Goal: Task Accomplishment & Management: Complete application form

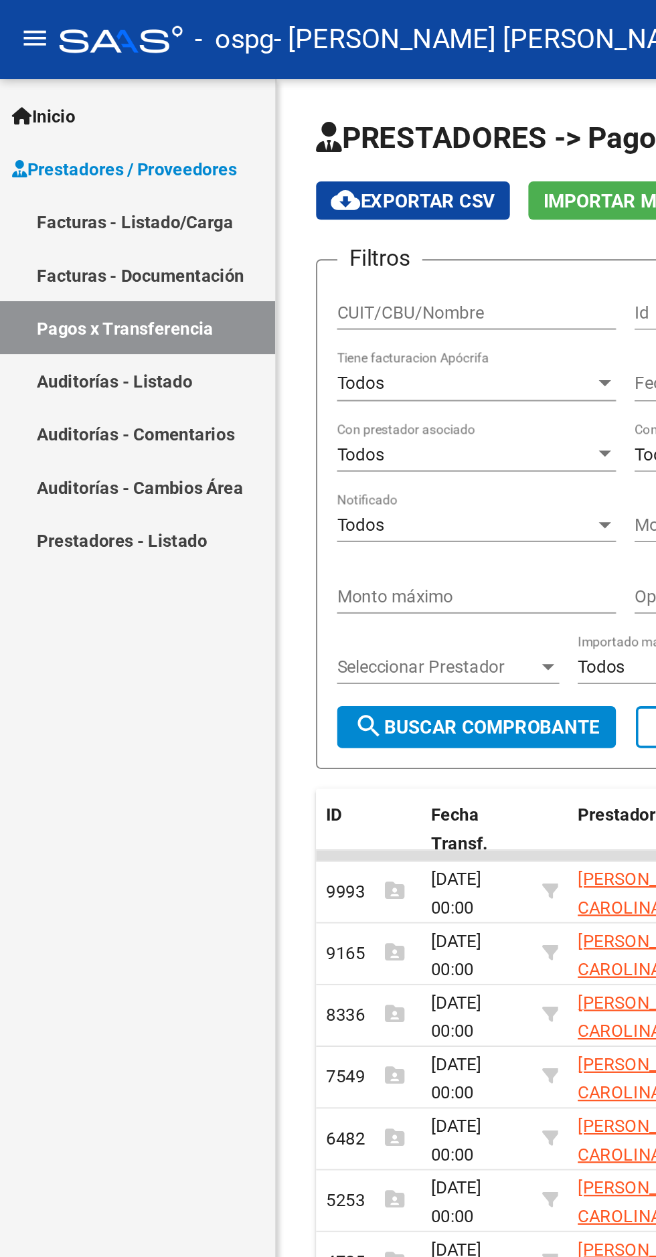
click at [52, 118] on link "Facturas - Listado/Carga" at bounding box center [74, 120] width 149 height 29
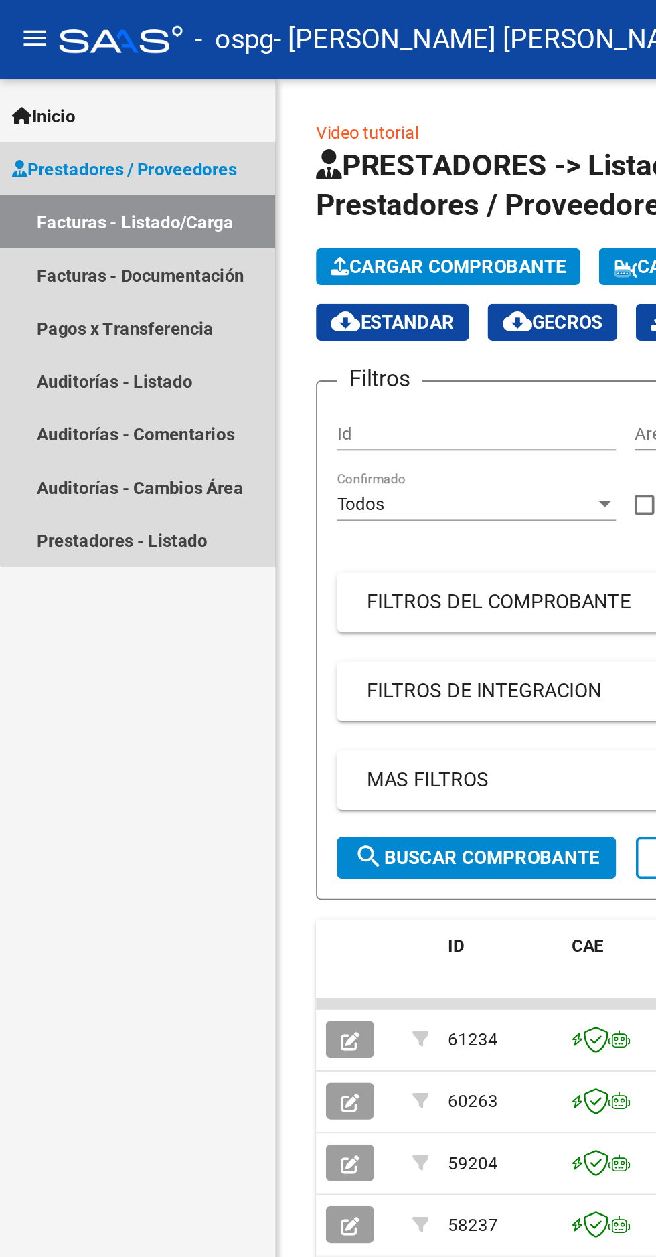
click at [89, 120] on link "Facturas - Listado/Carga" at bounding box center [74, 120] width 149 height 29
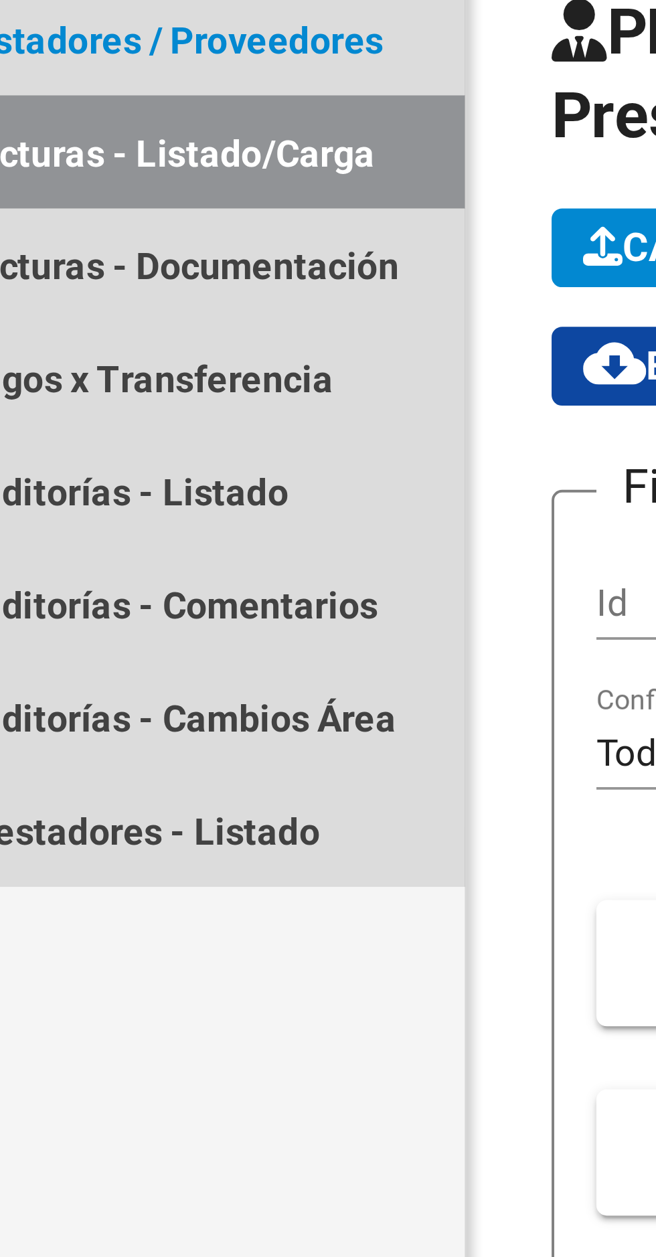
click at [114, 120] on link "Facturas - Listado/Carga" at bounding box center [74, 120] width 149 height 29
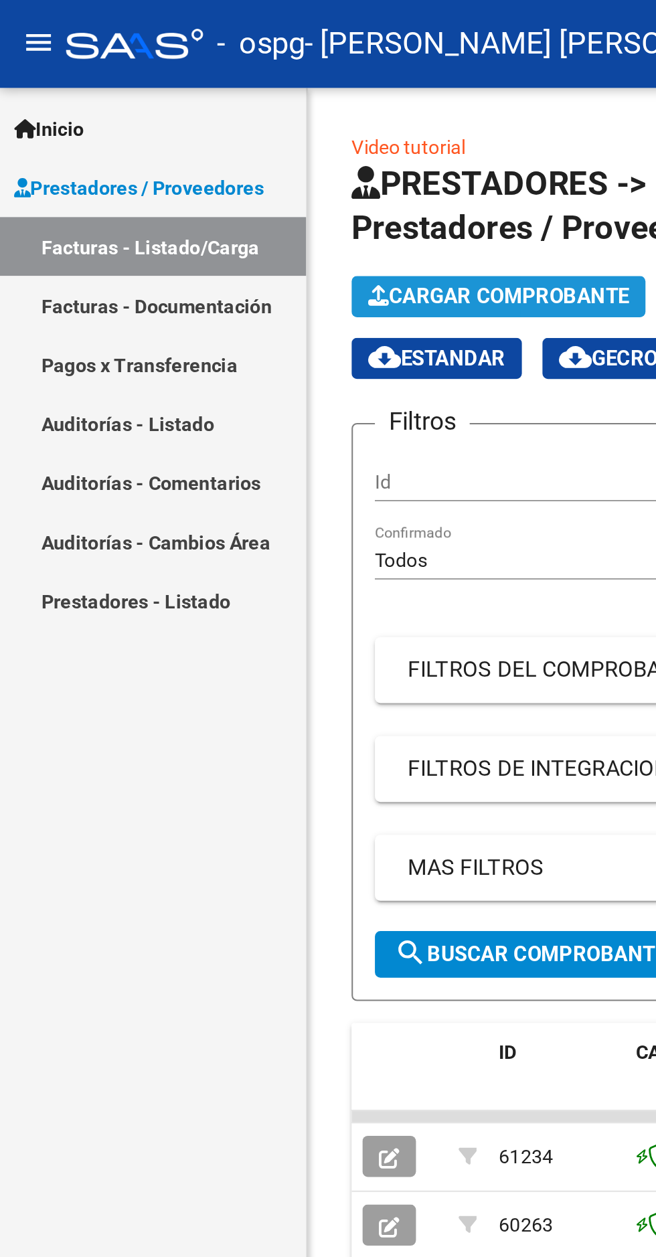
click at [274, 144] on span "Cargar Comprobante" at bounding box center [242, 145] width 127 height 12
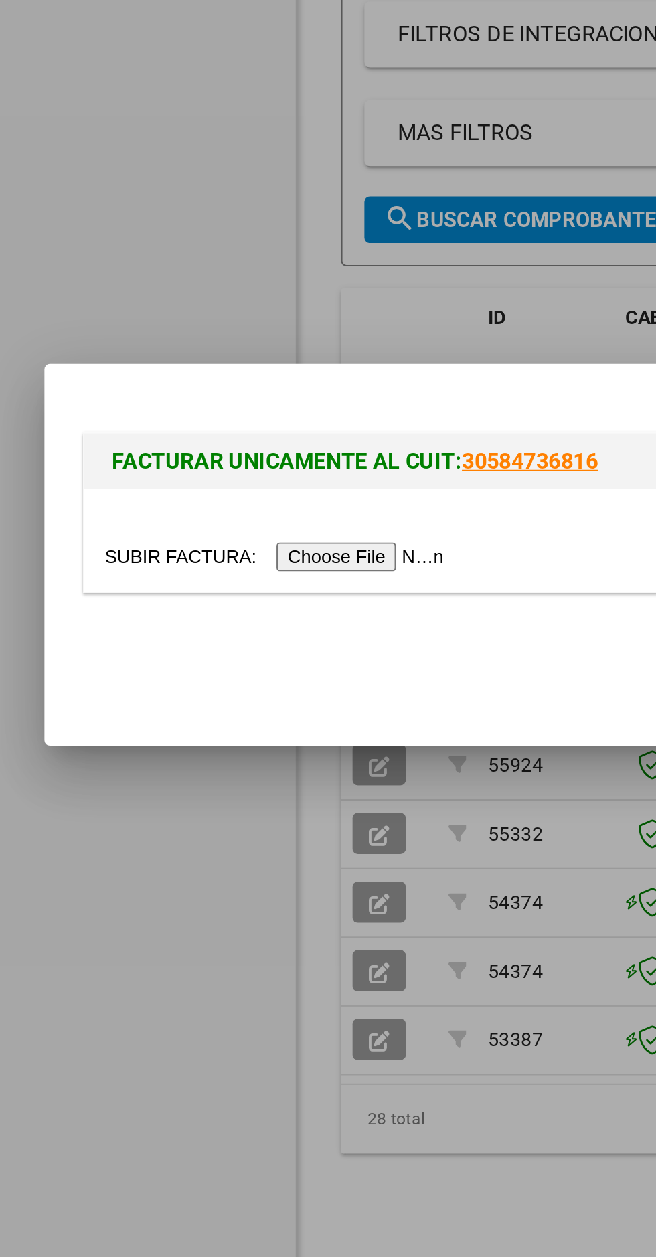
click at [182, 637] on input "file" at bounding box center [140, 630] width 169 height 14
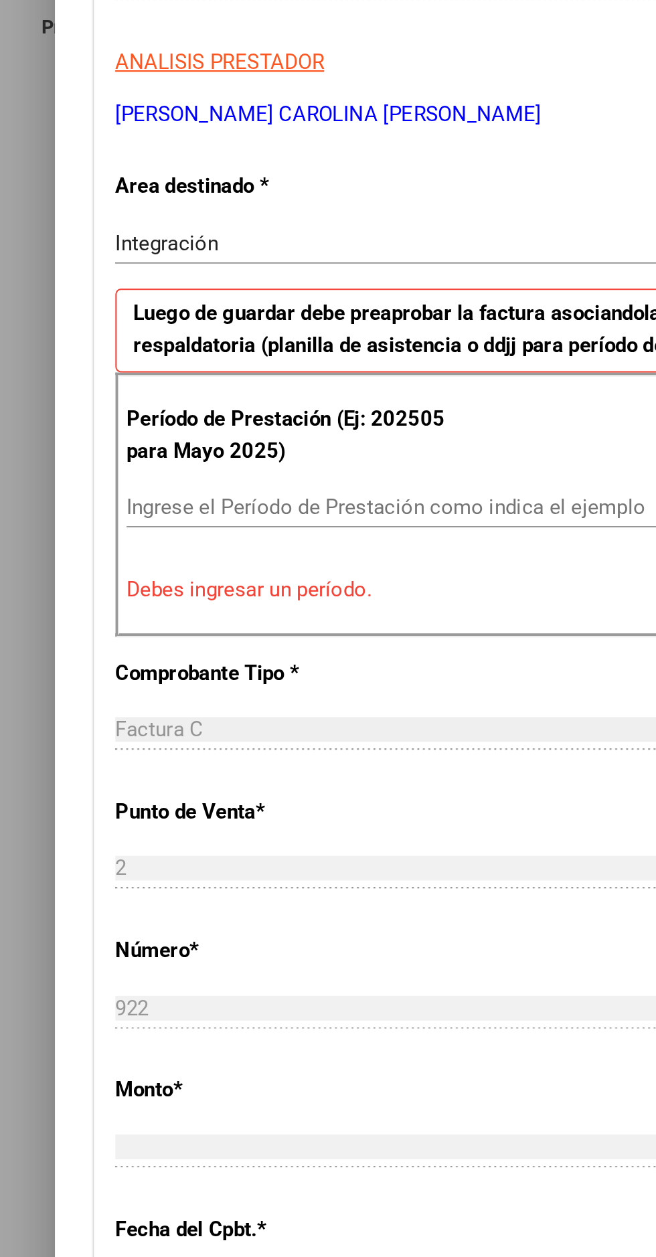
scroll to position [147, 0]
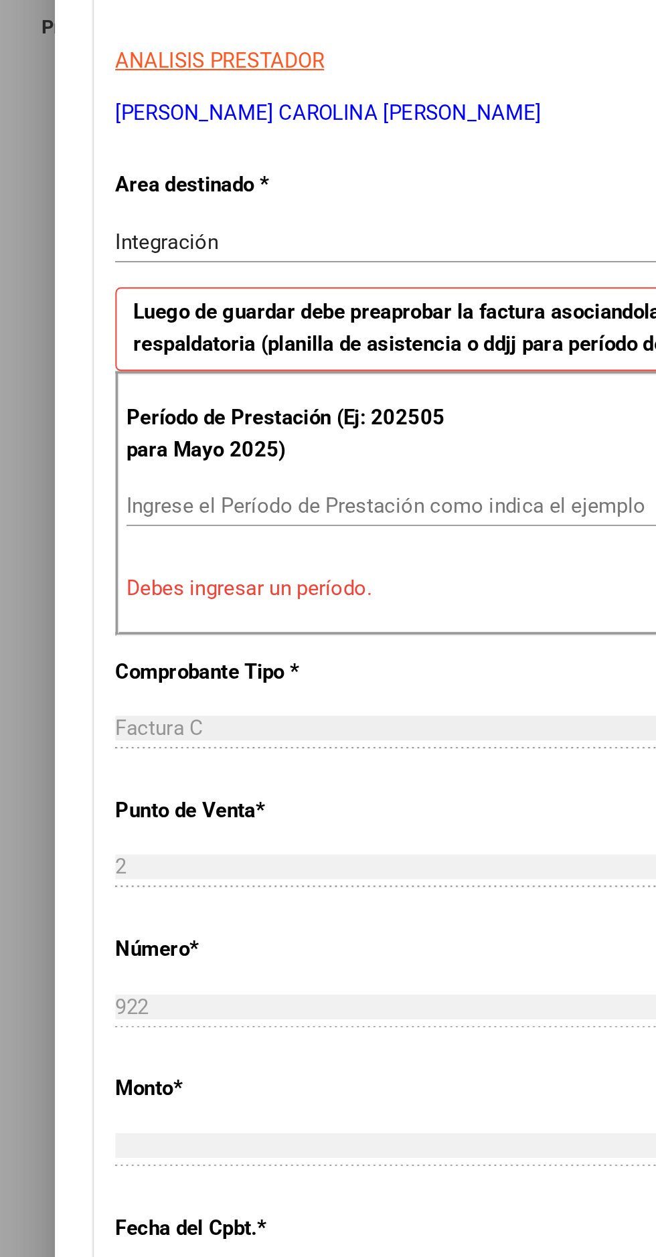
click at [168, 521] on input "Ingrese el Período de Prestación como indica el ejemplo" at bounding box center [246, 527] width 368 height 12
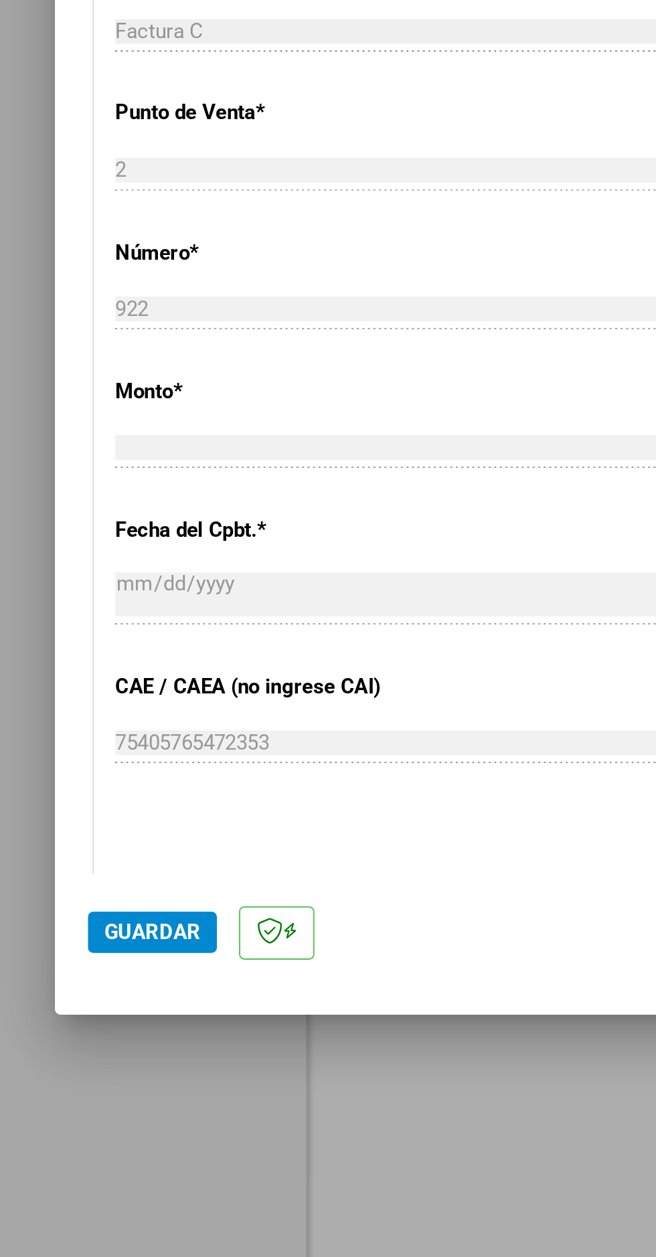
scroll to position [10, 0]
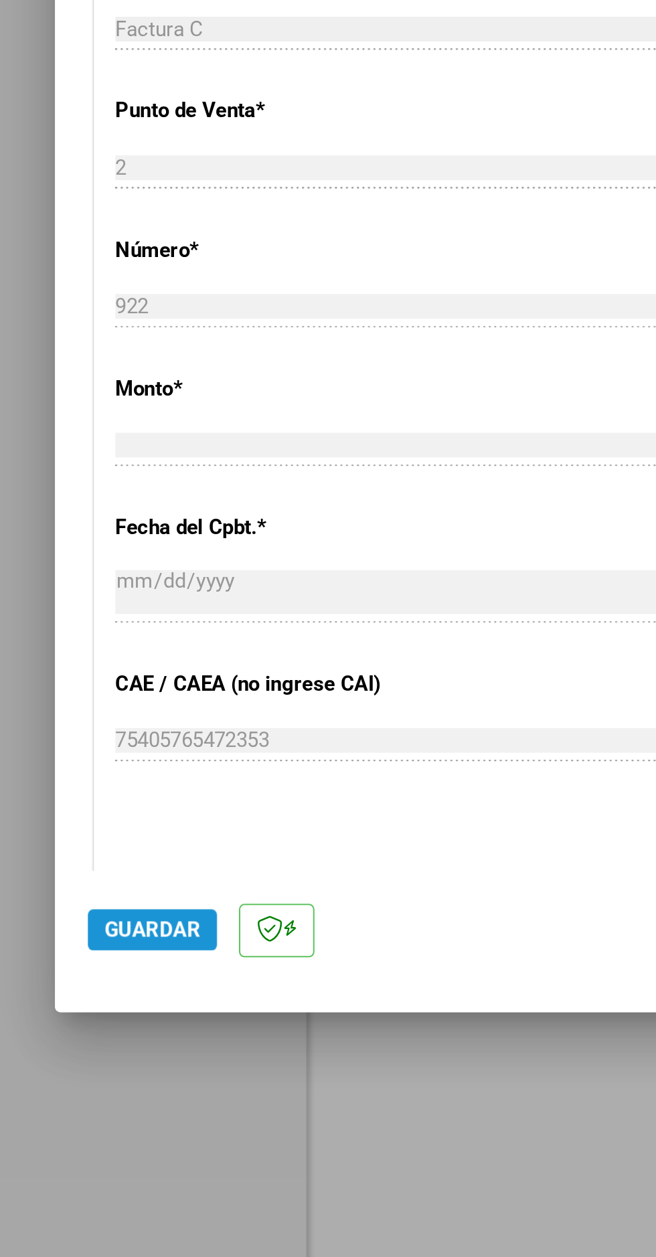
type input "202509"
click at [74, 1046] on span "Guardar" at bounding box center [74, 1040] width 47 height 12
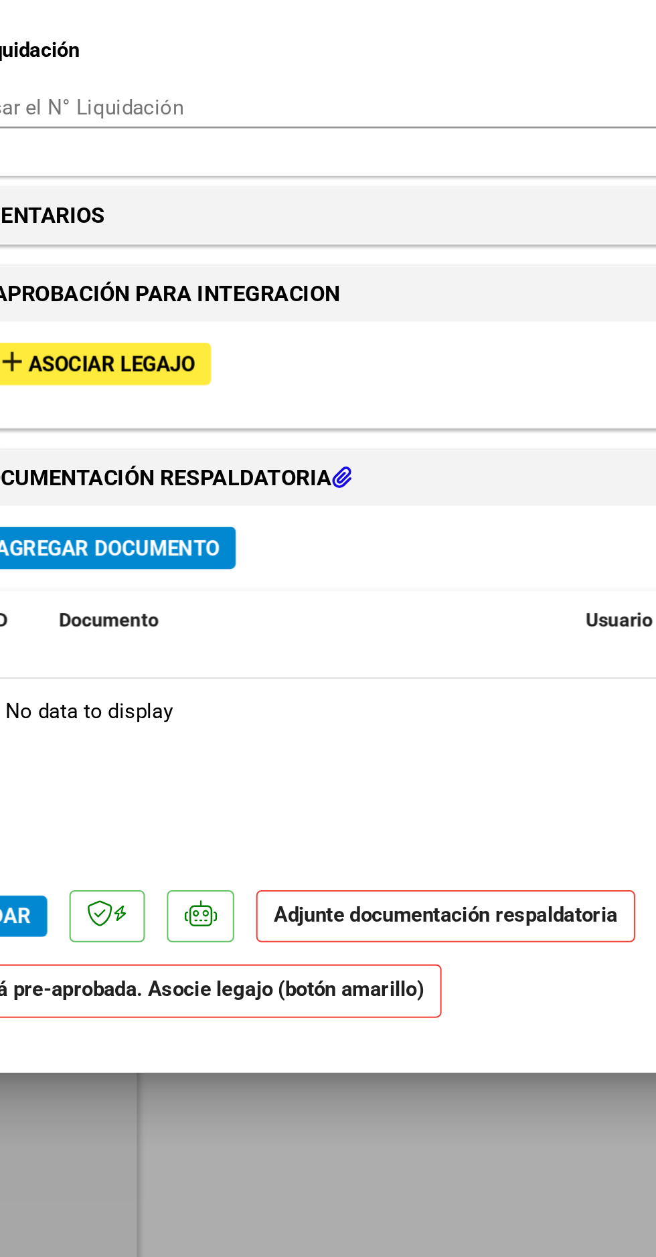
scroll to position [67, 0]
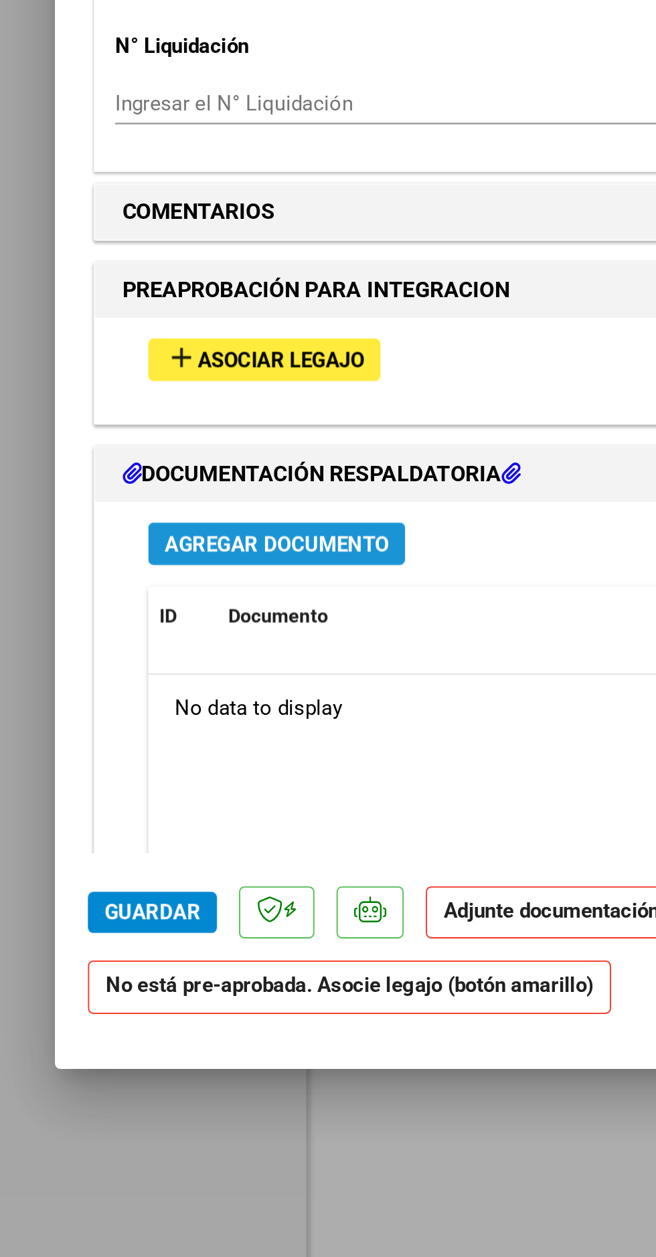
click at [165, 836] on span "Agregar Documento" at bounding box center [134, 842] width 109 height 12
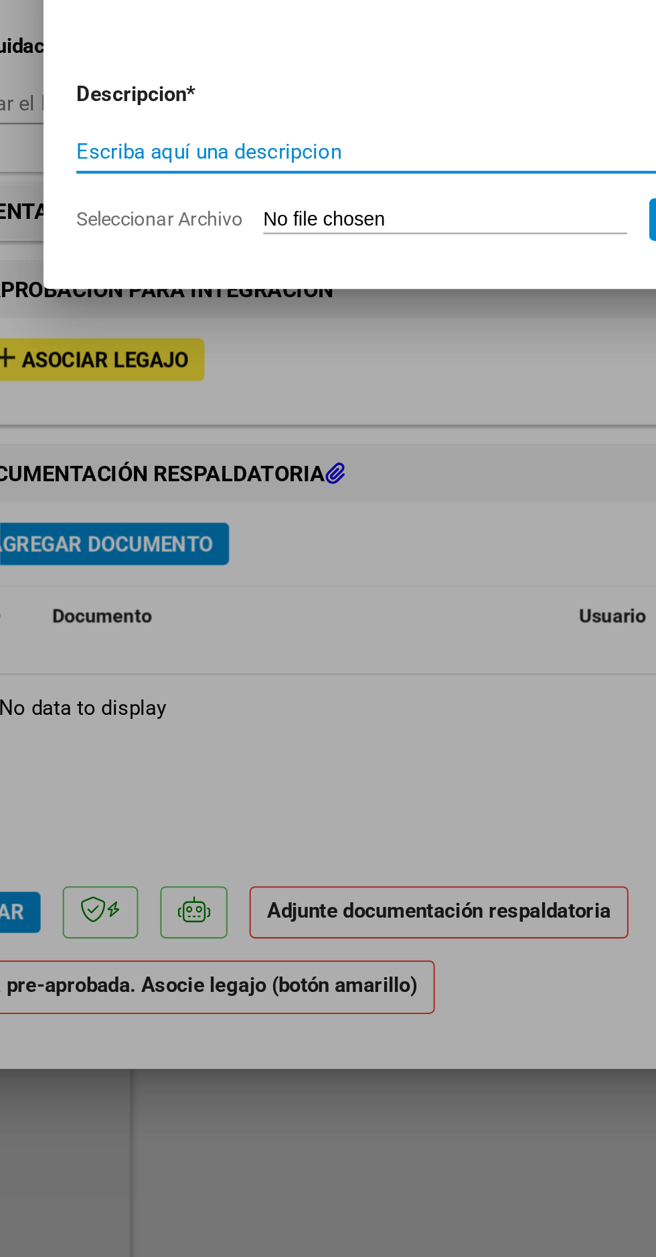
scroll to position [358, 0]
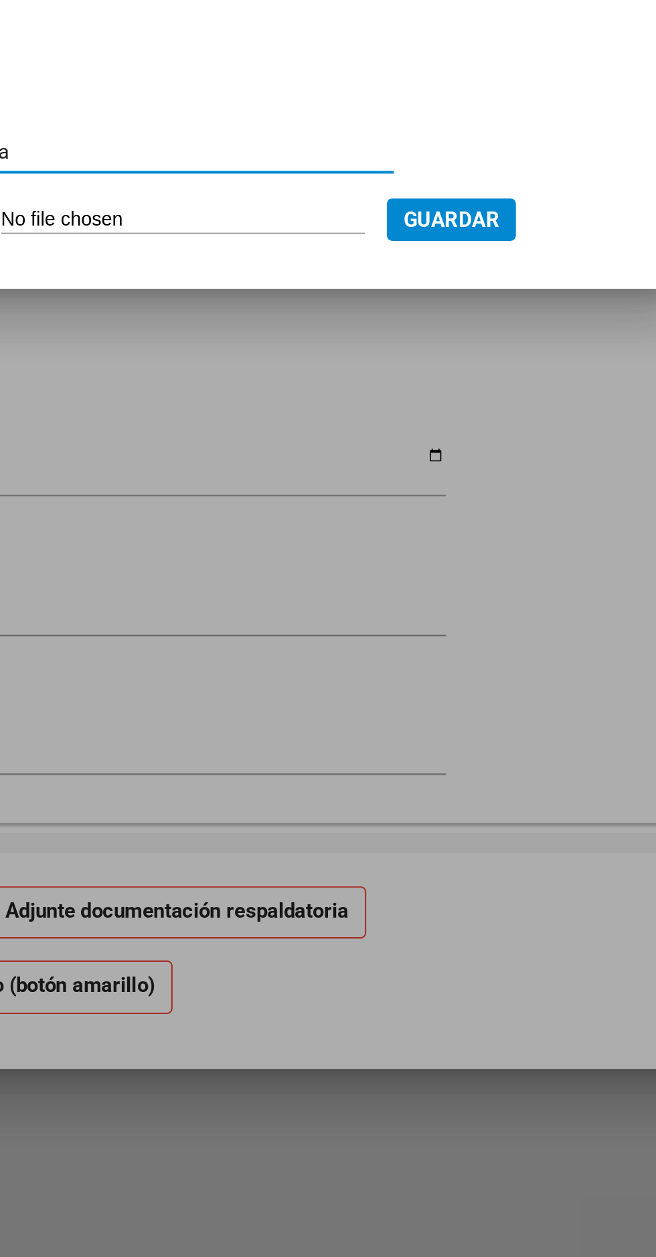
type input "Planilla de asistencia"
click at [329, 683] on input "Seleccionar Archivo" at bounding box center [302, 684] width 177 height 13
type input "C:\fakepath\planilla [PERSON_NAME] .pdf"
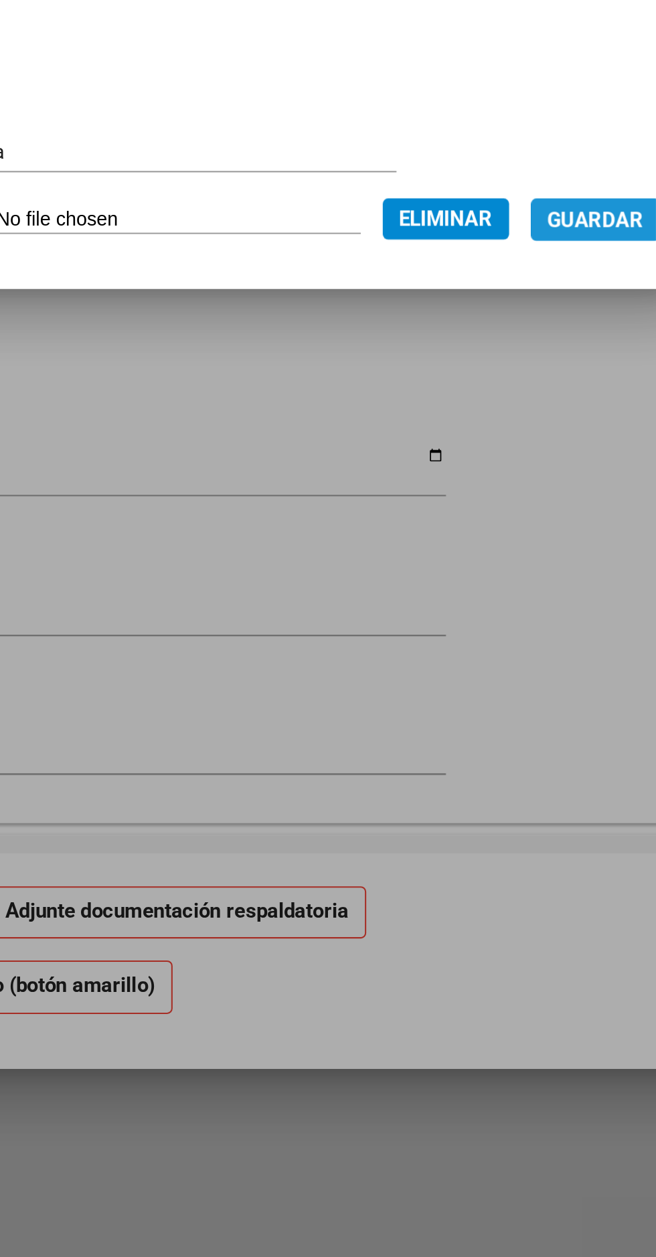
click at [512, 682] on span "Guardar" at bounding box center [504, 684] width 47 height 12
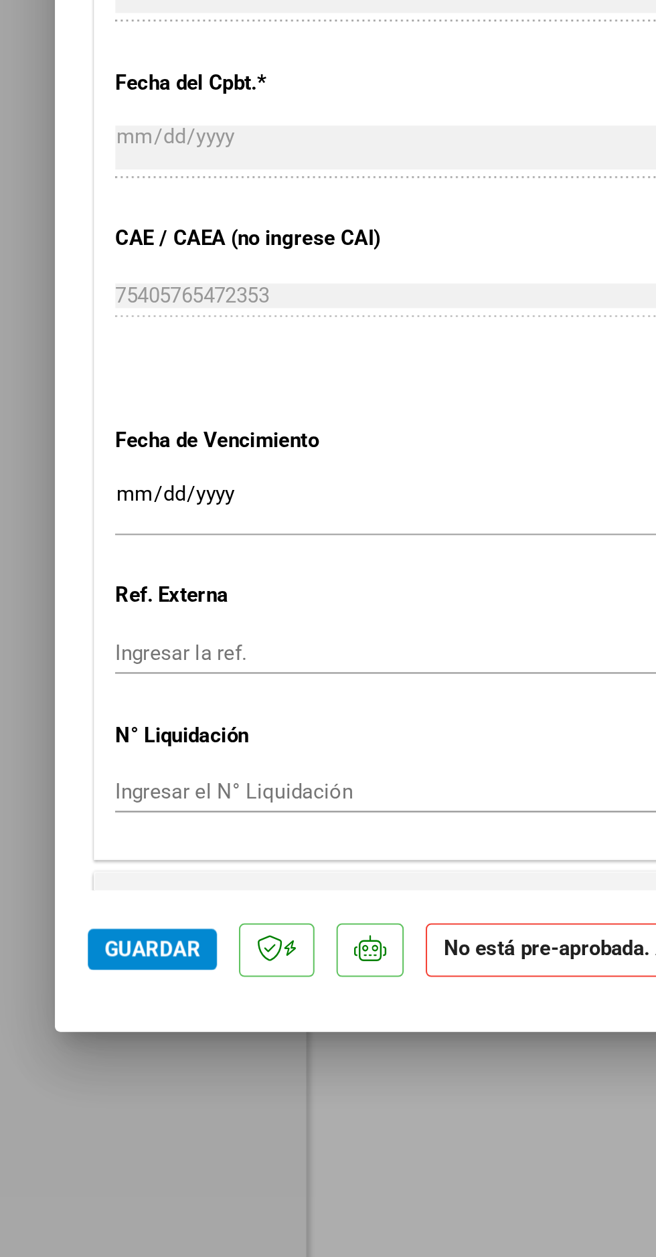
scroll to position [675, 0]
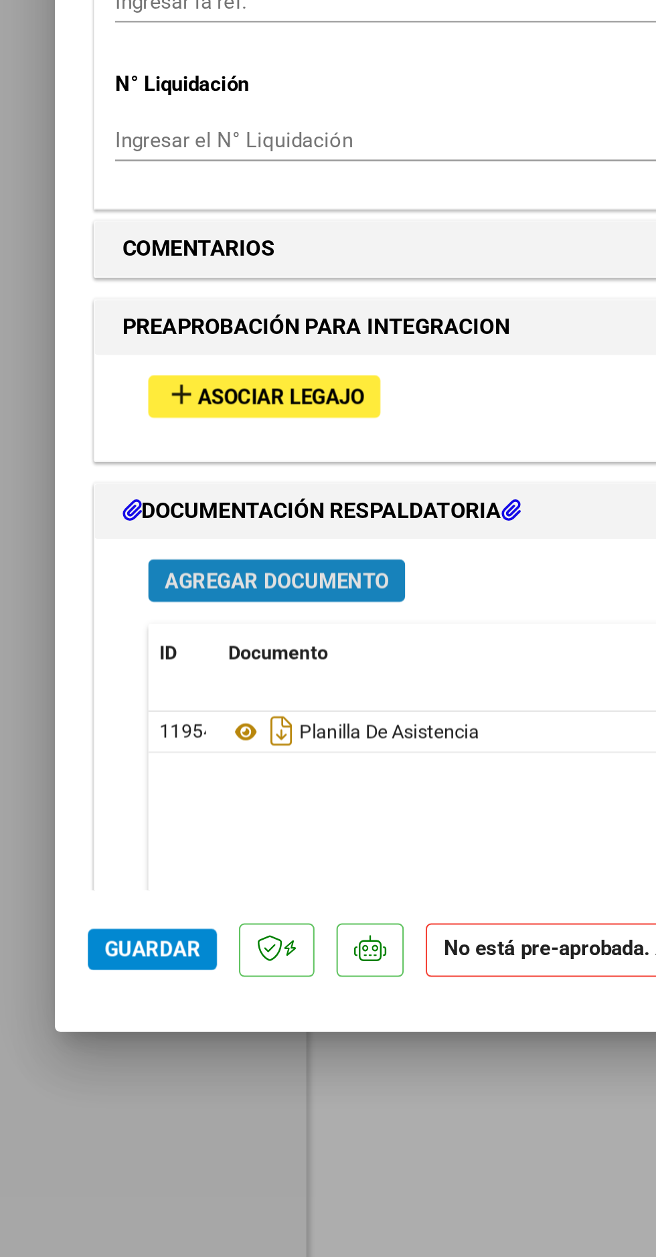
click at [166, 854] on span "Agregar Documento" at bounding box center [134, 860] width 109 height 12
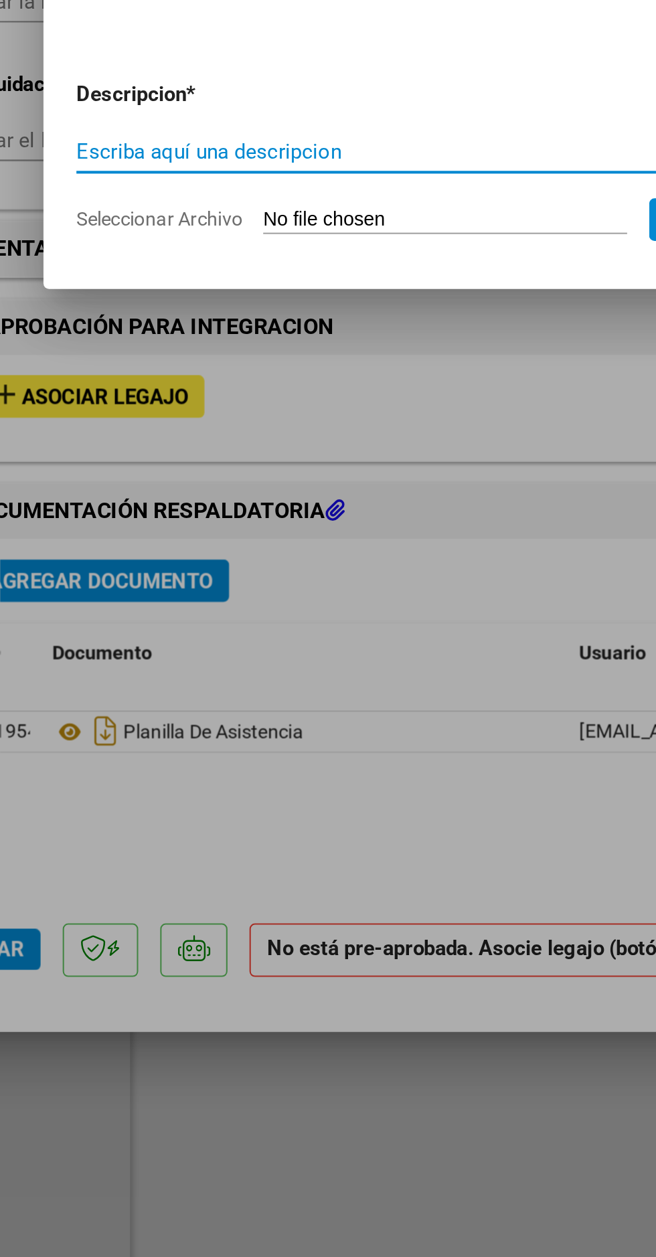
scroll to position [358, 0]
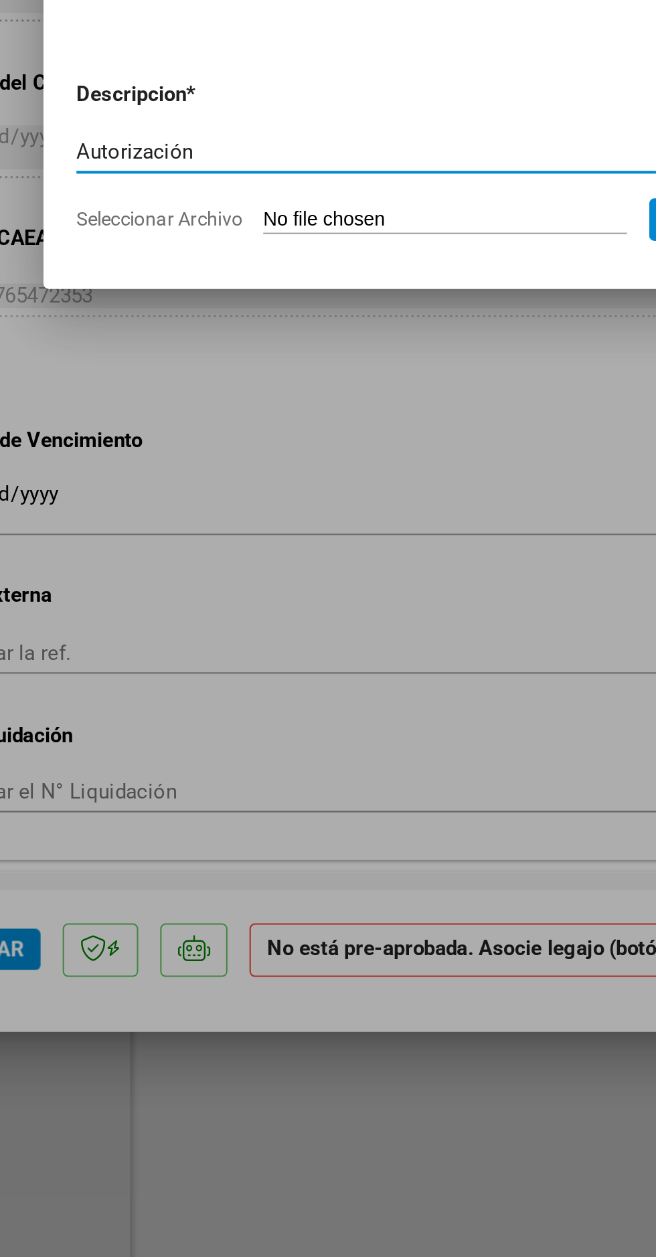
type input "Autorización"
click at [321, 680] on input "Seleccionar Archivo" at bounding box center [302, 684] width 177 height 13
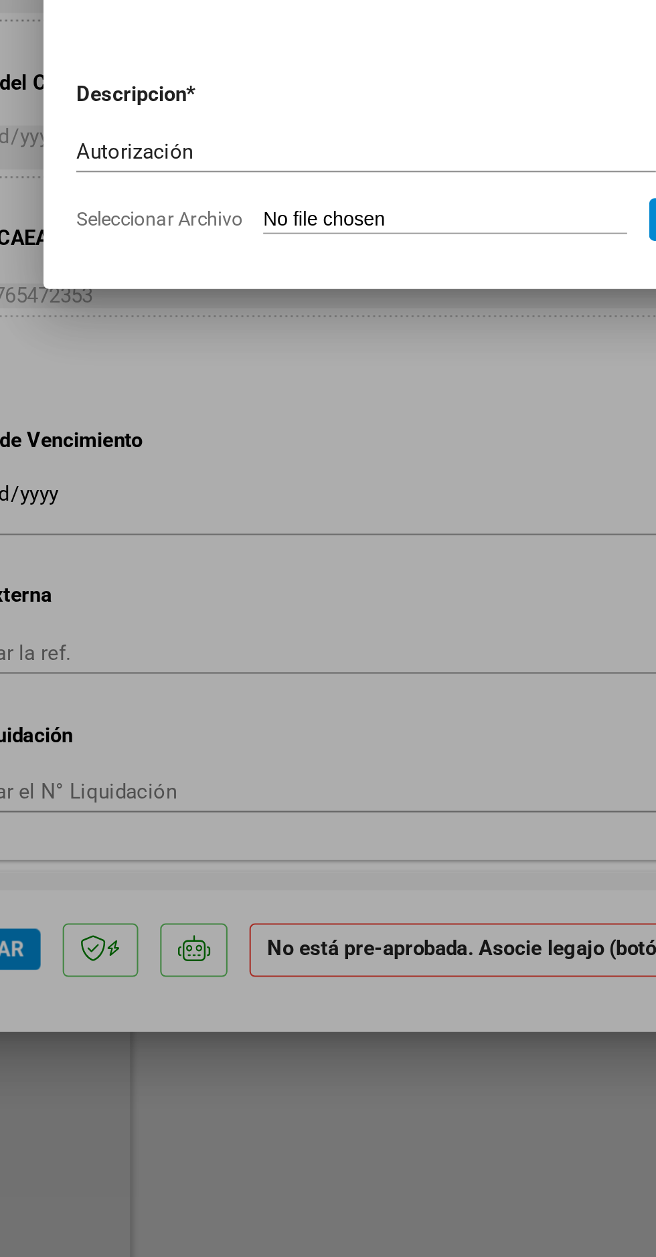
type input "C:\fakepath\autorizacion 2025 [PERSON_NAME].pdf"
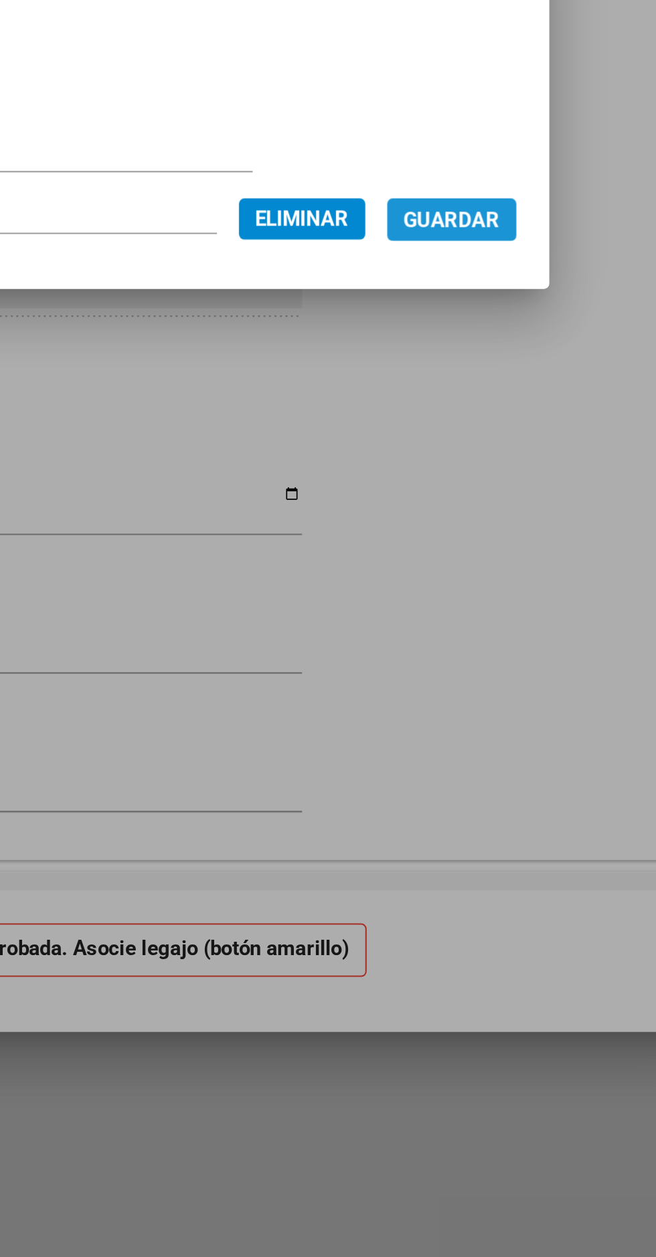
click at [528, 680] on span "Guardar" at bounding box center [504, 684] width 47 height 12
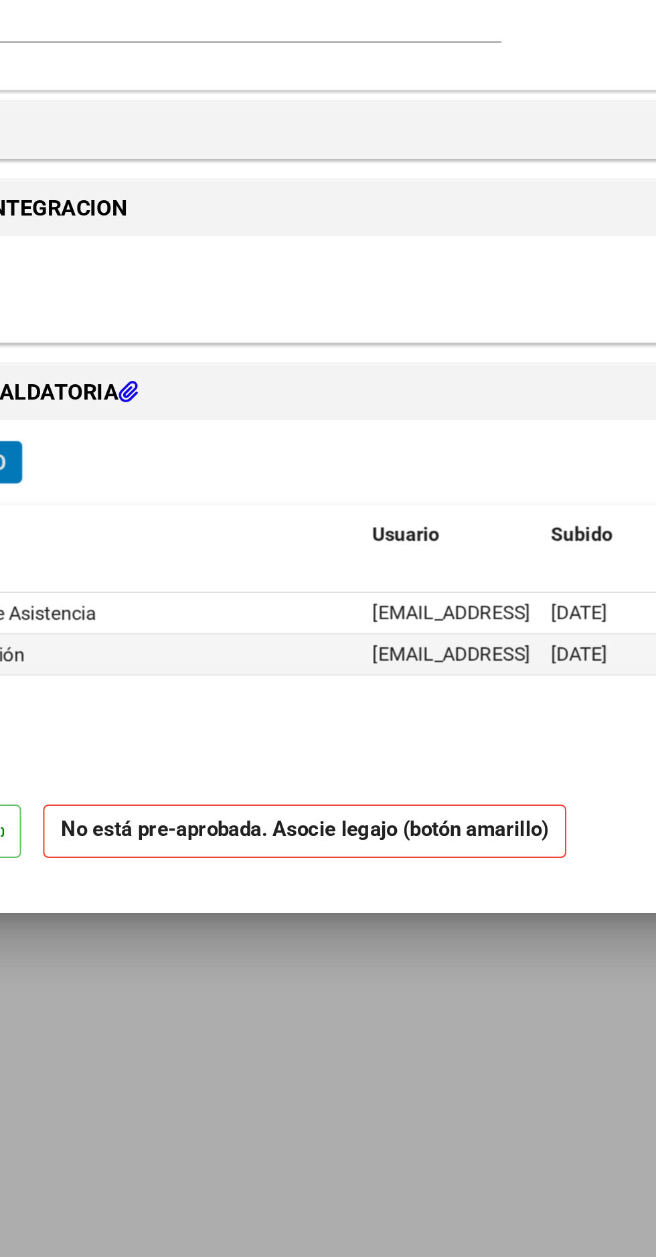
scroll to position [0, 0]
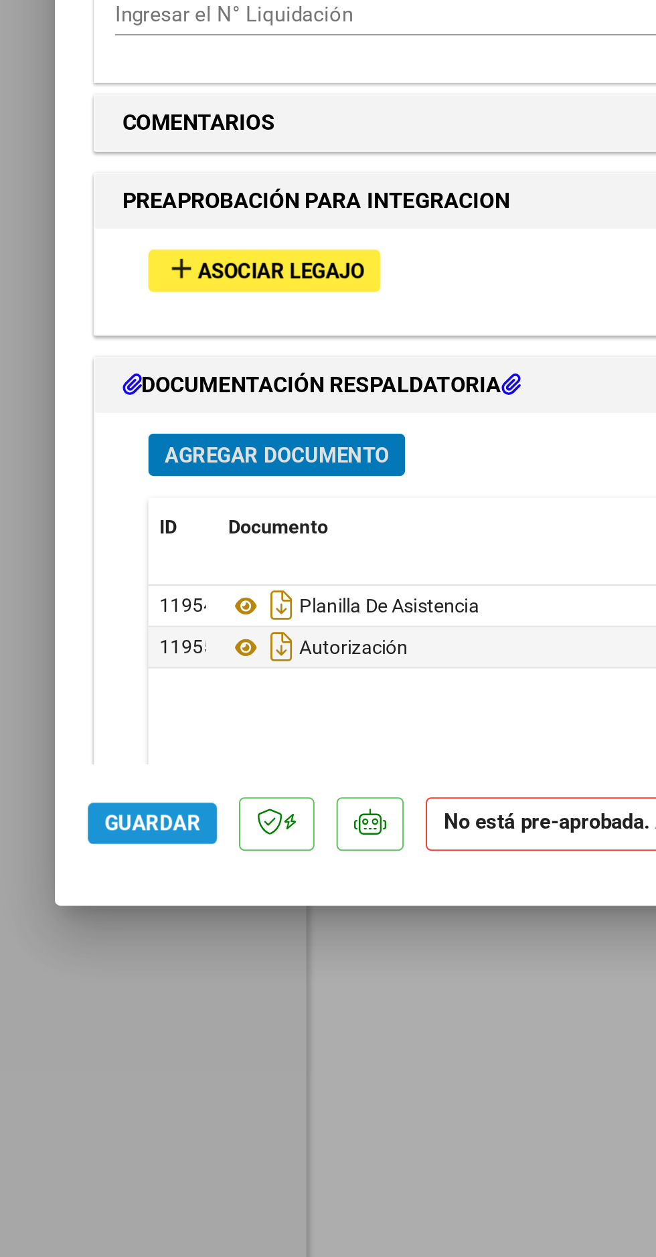
click at [76, 1046] on span "Guardar" at bounding box center [74, 1040] width 47 height 12
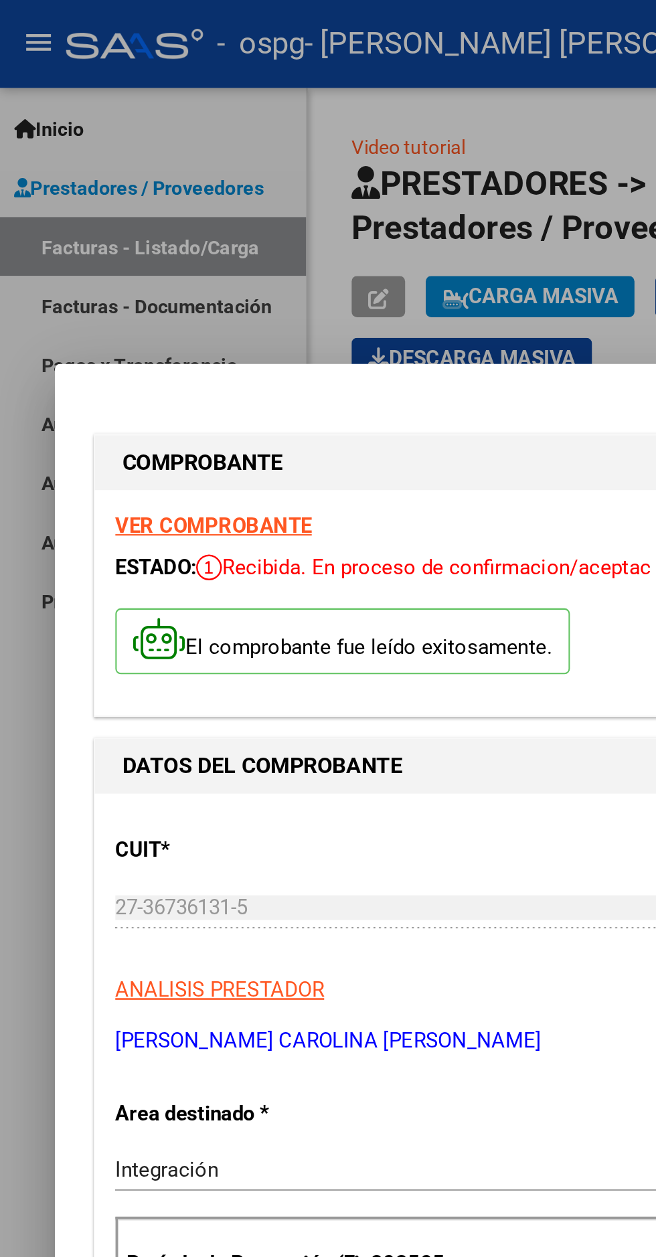
click at [99, 104] on div at bounding box center [328, 628] width 656 height 1257
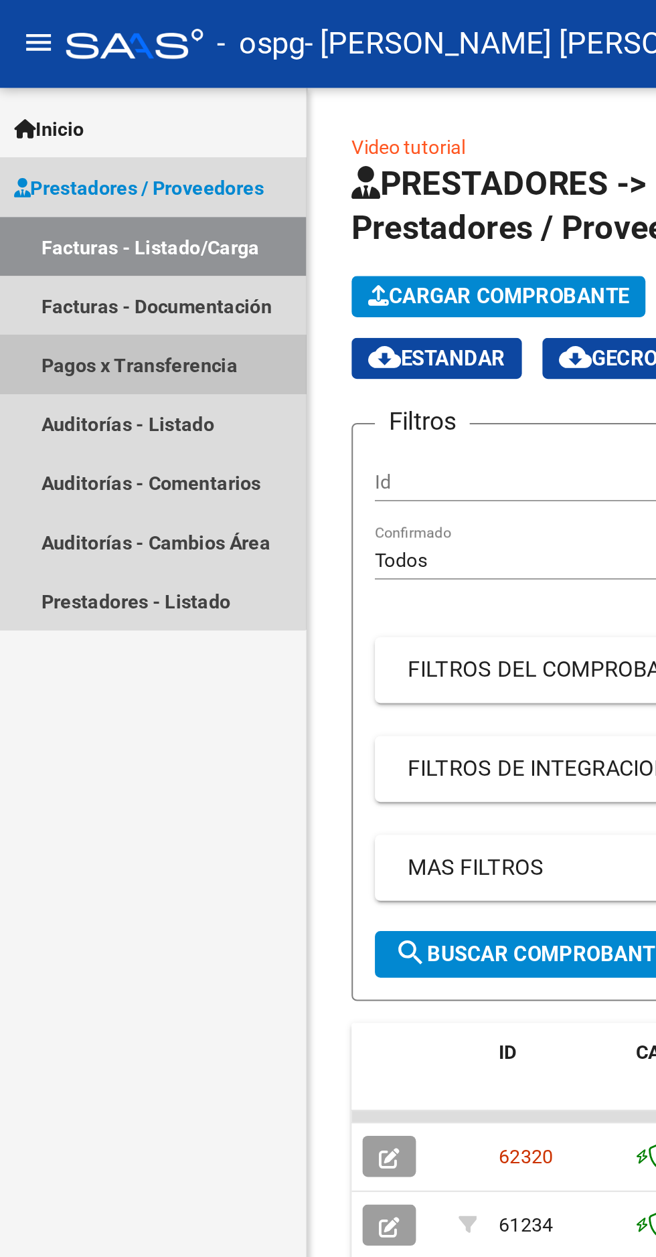
click at [67, 185] on link "Pagos x Transferencia" at bounding box center [74, 177] width 149 height 29
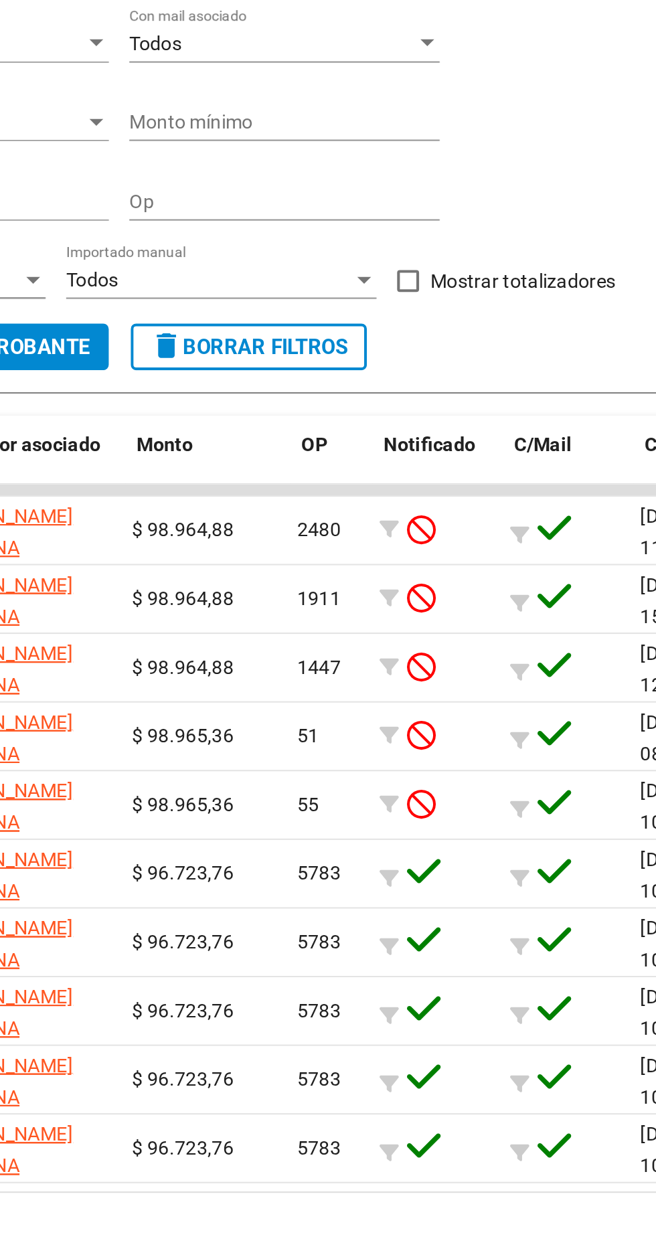
scroll to position [0, 64]
